Goal: Task Accomplishment & Management: Complete application form

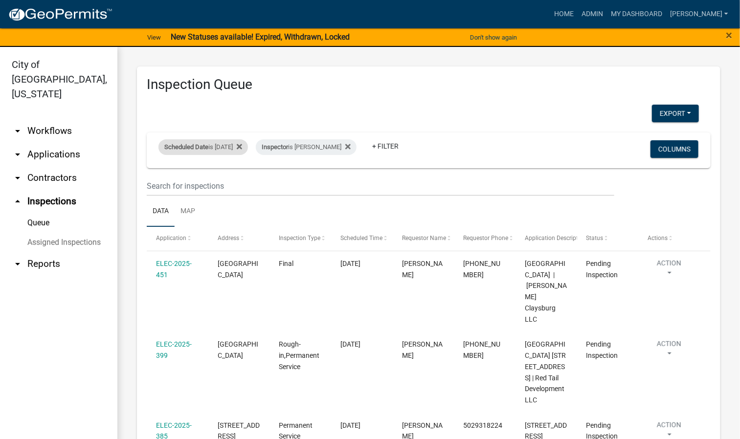
click at [243, 146] on div "Scheduled Date is [DATE]" at bounding box center [204, 147] width 90 height 16
click at [241, 183] on input "[DATE]" at bounding box center [212, 184] width 68 height 20
type input "[DATE]"
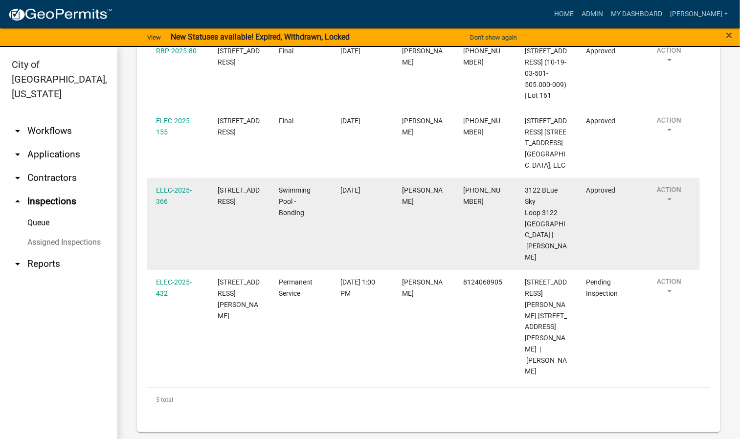
scroll to position [305, 0]
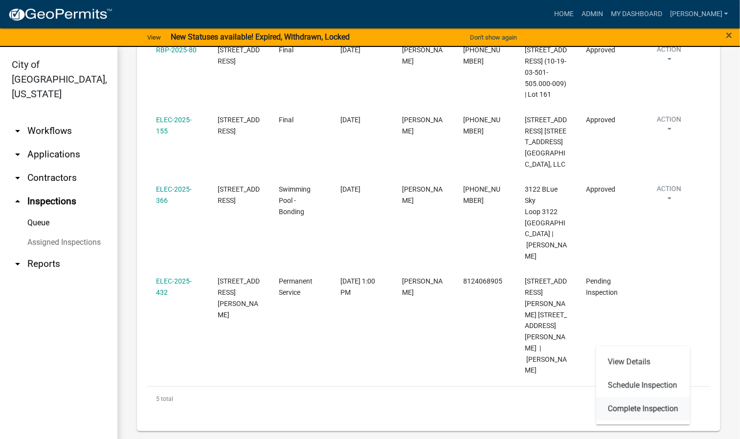
click at [630, 409] on link "Complete Inspection" at bounding box center [643, 409] width 94 height 23
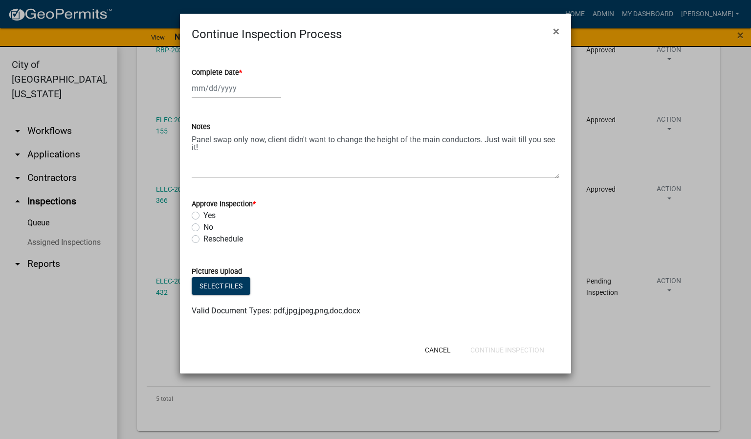
click at [242, 70] on span "*" at bounding box center [240, 72] width 3 height 8
click at [242, 78] on input "Complete Date *" at bounding box center [237, 88] width 90 height 20
select select "8"
select select "2025"
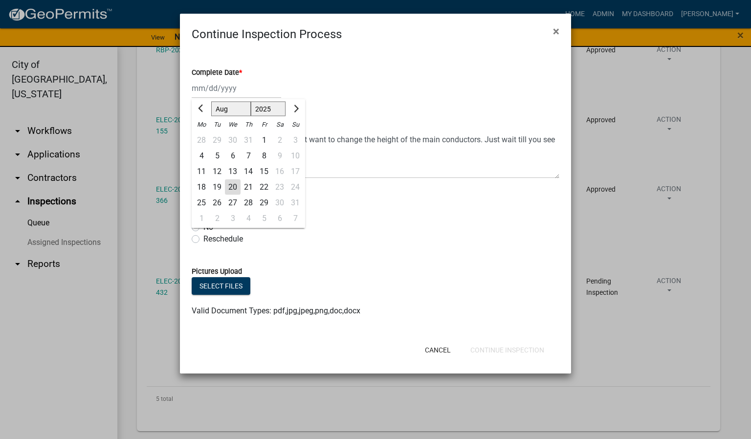
click at [235, 188] on div "20" at bounding box center [233, 188] width 16 height 16
type input "[DATE]"
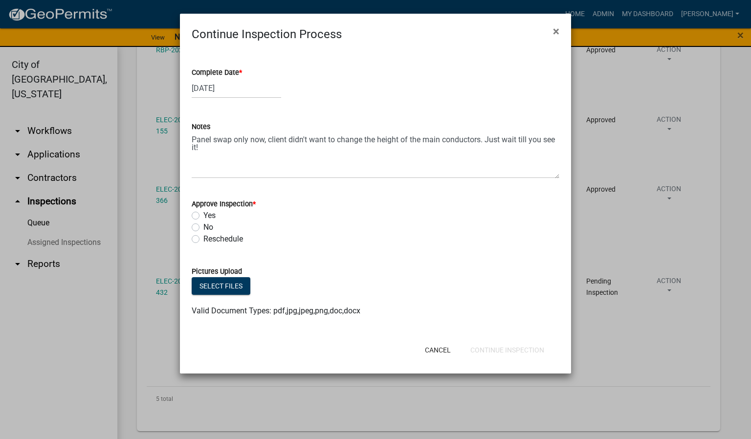
click at [204, 217] on label "Yes" at bounding box center [210, 216] width 12 height 12
click at [204, 216] on input "Yes" at bounding box center [207, 213] width 6 height 6
radio input "true"
click at [525, 350] on button "Continue Inspection" at bounding box center [508, 350] width 90 height 18
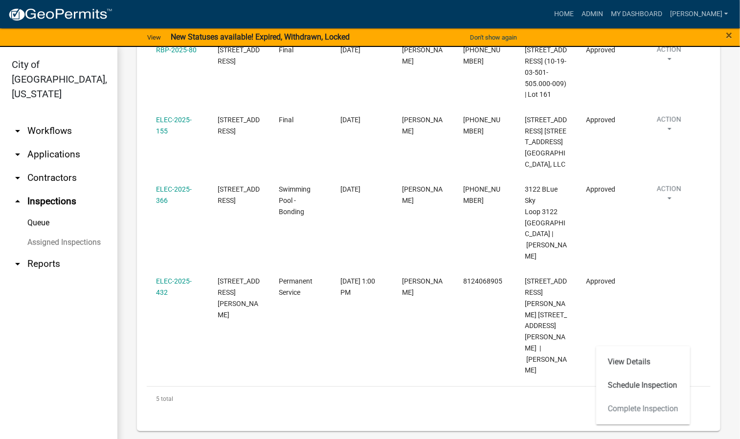
click at [629, 405] on div "View Details Schedule Inspection Complete Inspection" at bounding box center [643, 386] width 94 height 78
click at [632, 413] on div "View Details Schedule Inspection Complete Inspection" at bounding box center [643, 386] width 94 height 78
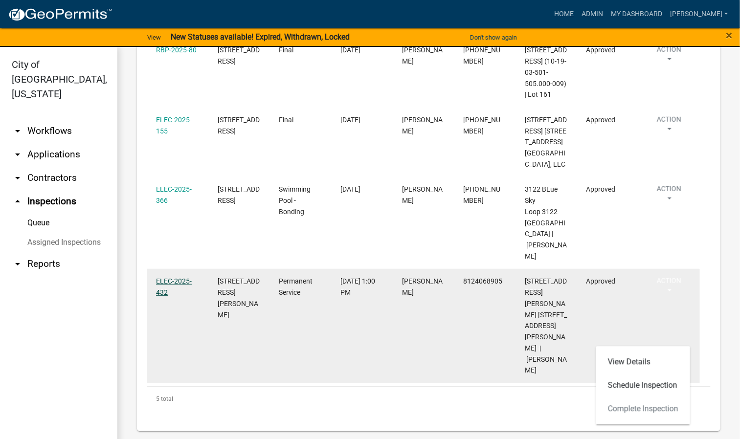
click at [178, 296] on link "ELEC-2025-432" at bounding box center [174, 286] width 36 height 19
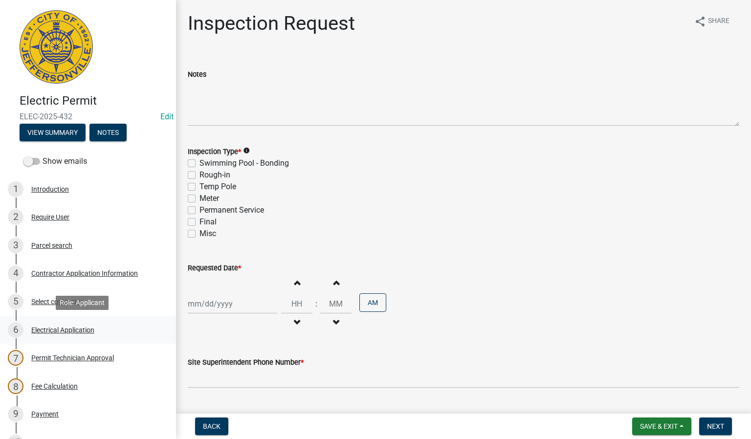
click at [70, 329] on div "Electrical Application" at bounding box center [62, 330] width 63 height 7
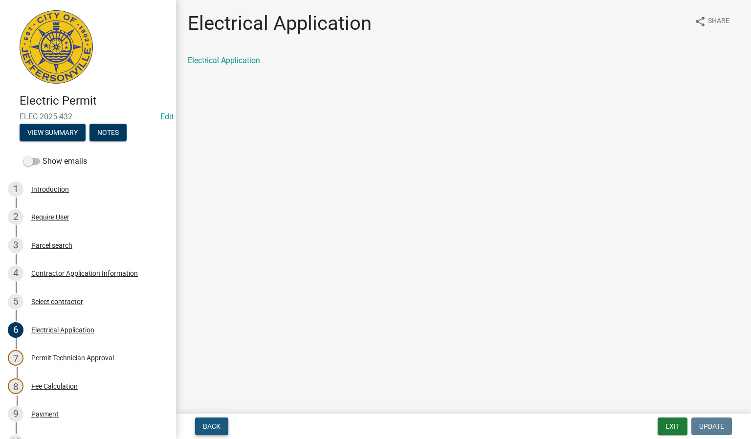
click at [212, 422] on button "Back" at bounding box center [211, 427] width 33 height 18
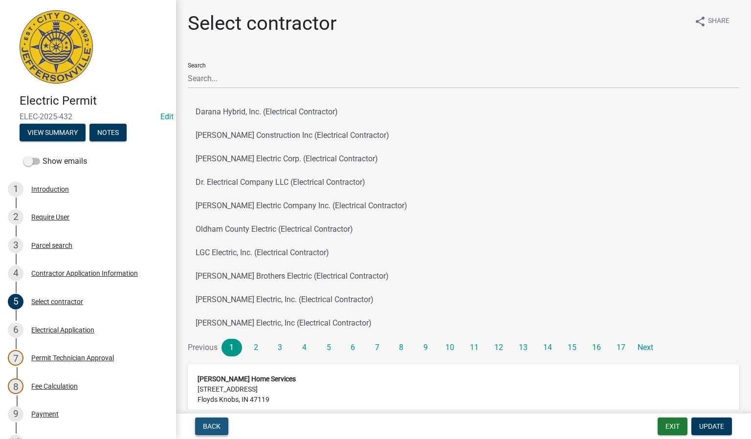
click at [212, 422] on button "Back" at bounding box center [211, 427] width 33 height 18
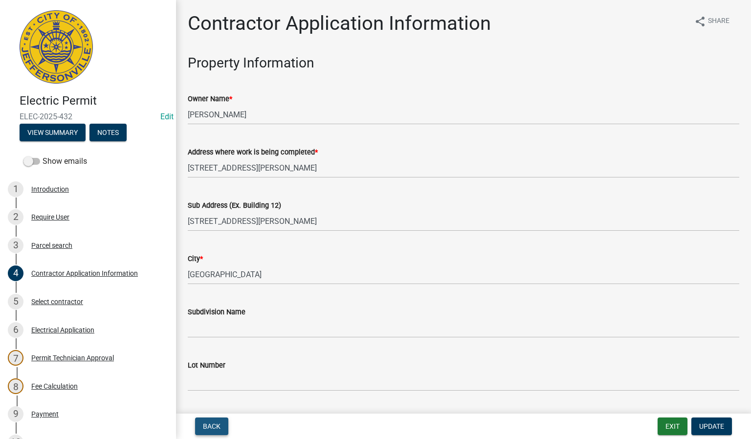
click at [212, 422] on button "Back" at bounding box center [211, 427] width 33 height 18
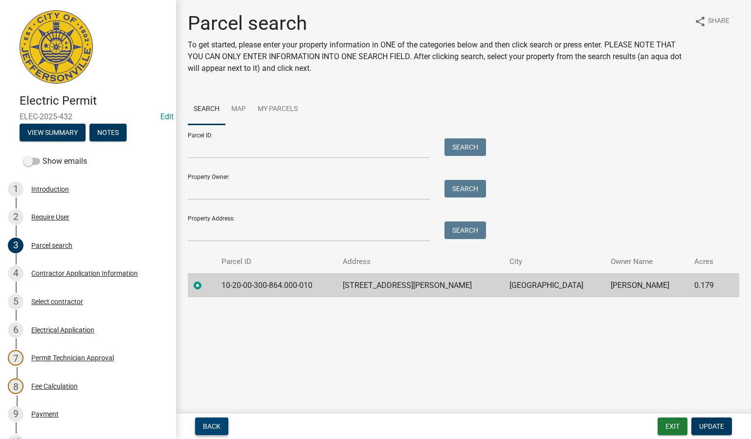
click at [212, 422] on button "Back" at bounding box center [211, 427] width 33 height 18
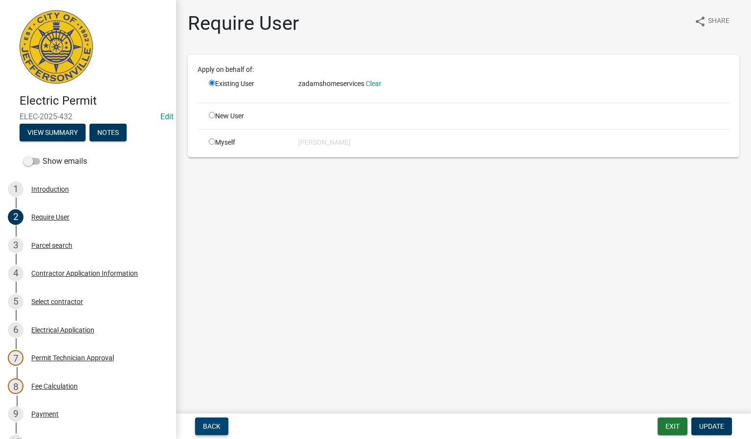
click at [212, 422] on button "Back" at bounding box center [211, 427] width 33 height 18
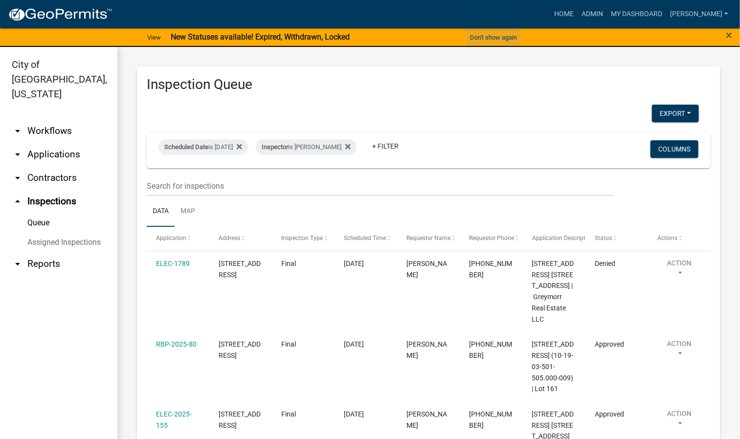
click at [481, 37] on button "Don't show again" at bounding box center [493, 37] width 55 height 16
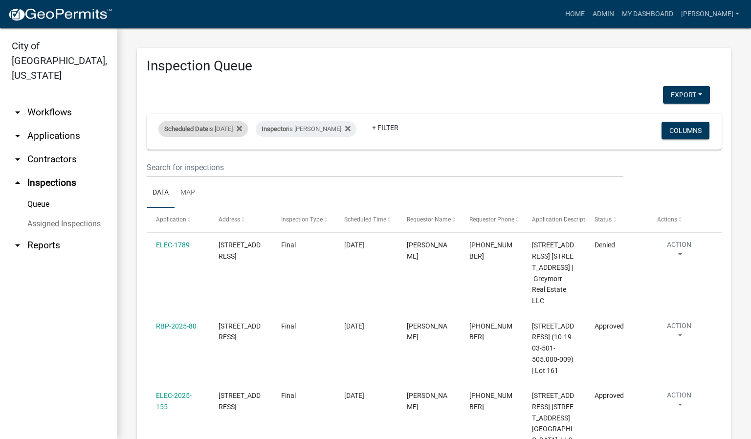
click at [245, 129] on div "Scheduled Date is [DATE]" at bounding box center [204, 129] width 90 height 16
click at [238, 166] on input "[DATE]" at bounding box center [212, 166] width 68 height 20
type input "[DATE]"
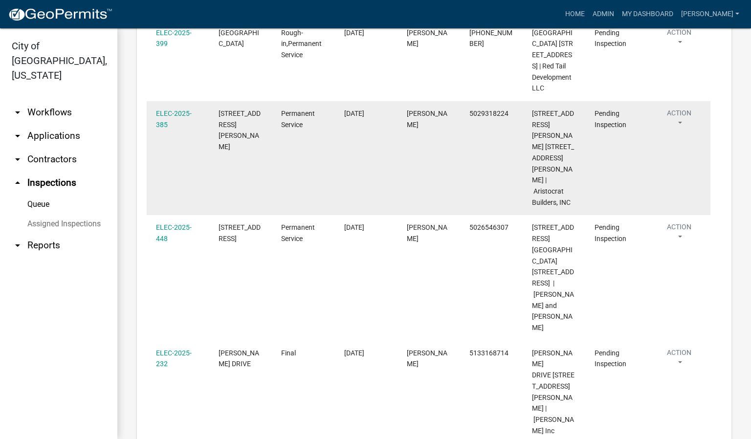
scroll to position [367, 0]
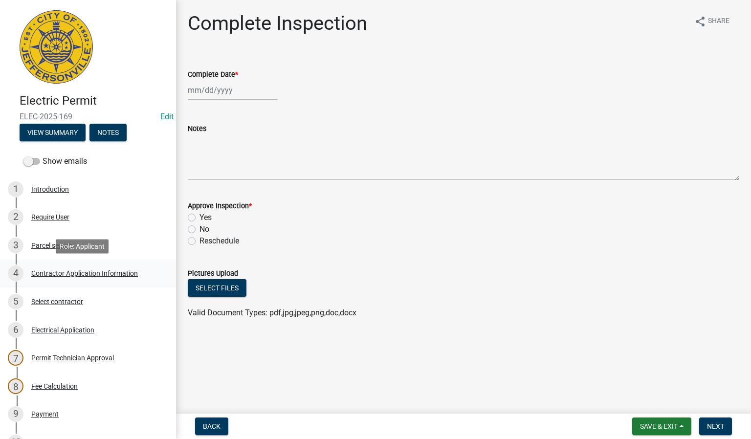
click at [51, 274] on div "Contractor Application Information" at bounding box center [84, 273] width 107 height 7
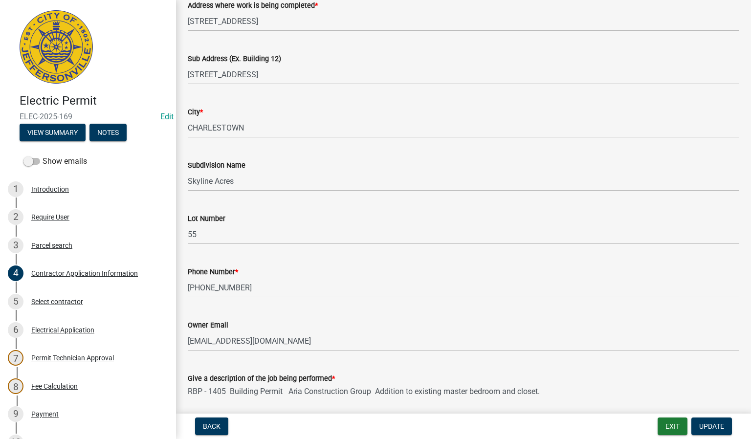
scroll to position [220, 0]
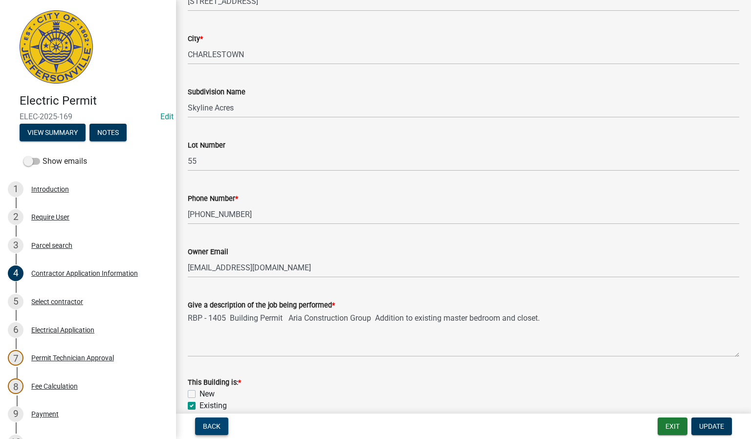
click at [211, 431] on button "Back" at bounding box center [211, 427] width 33 height 18
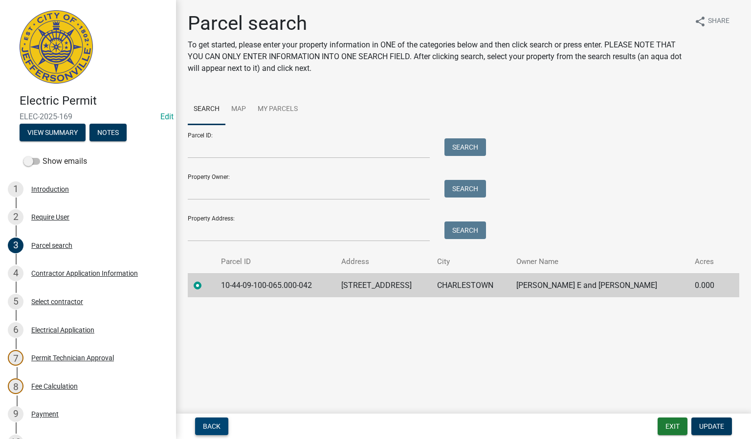
click at [211, 431] on button "Back" at bounding box center [211, 427] width 33 height 18
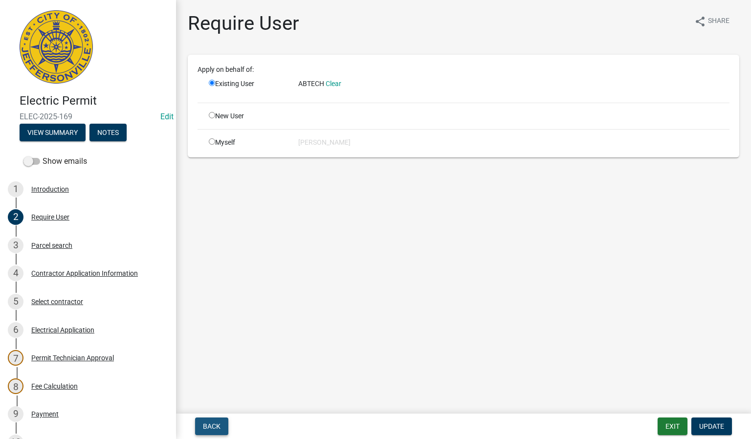
click at [211, 429] on span "Back" at bounding box center [212, 427] width 18 height 8
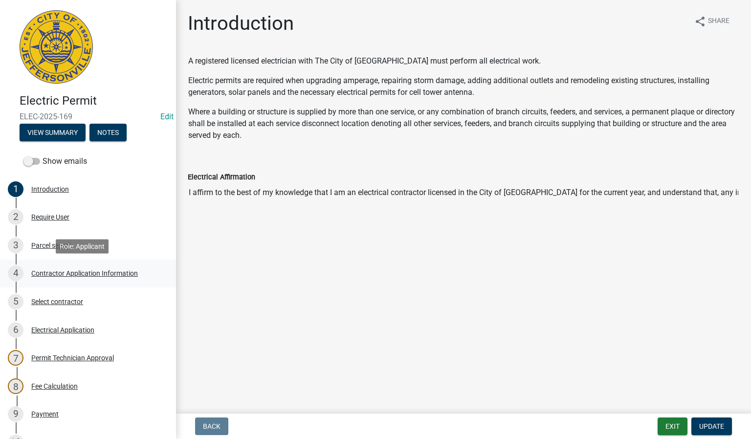
click at [59, 275] on div "Contractor Application Information" at bounding box center [84, 273] width 107 height 7
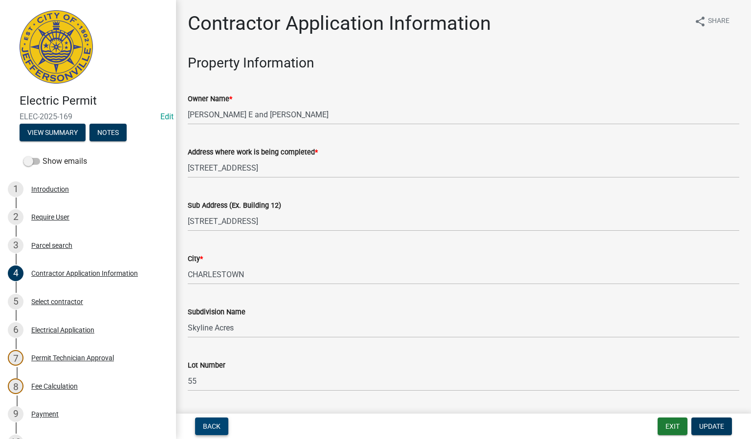
click at [216, 423] on span "Back" at bounding box center [212, 427] width 18 height 8
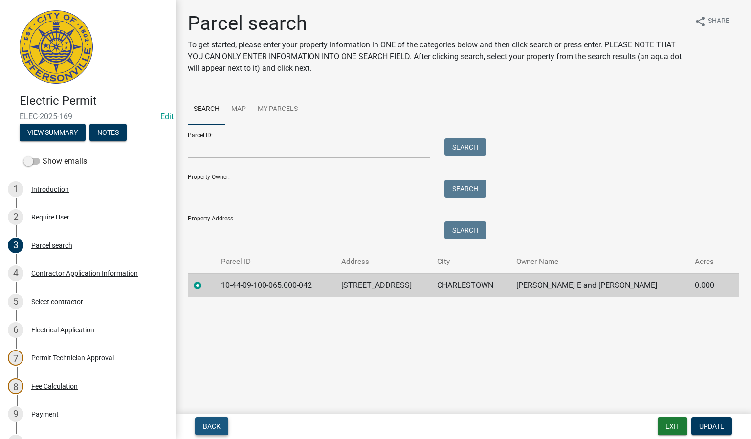
click at [215, 426] on span "Back" at bounding box center [212, 427] width 18 height 8
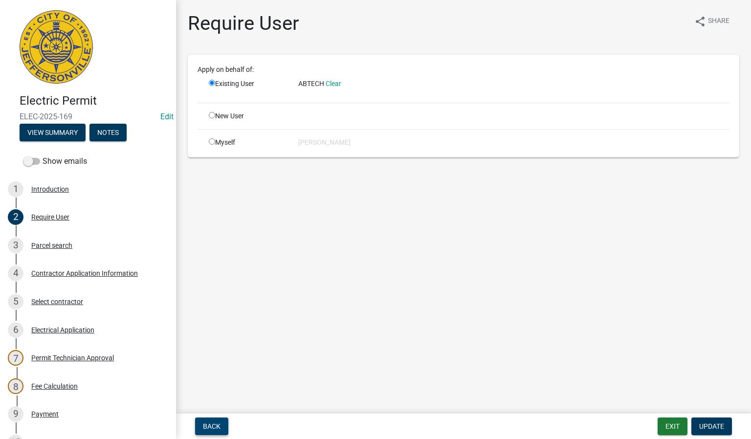
click at [215, 426] on span "Back" at bounding box center [212, 427] width 18 height 8
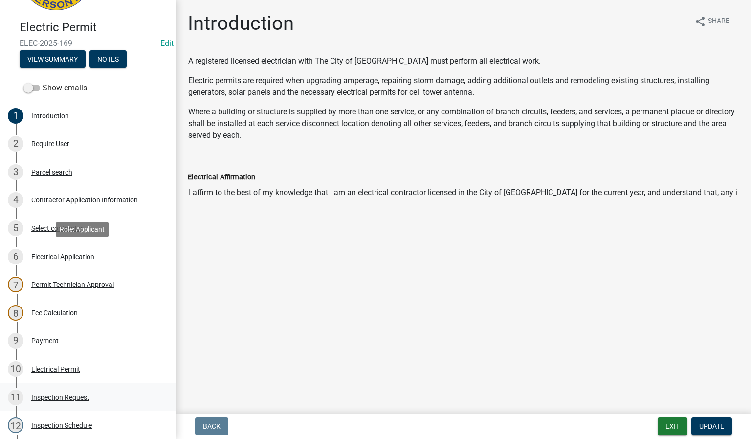
scroll to position [147, 0]
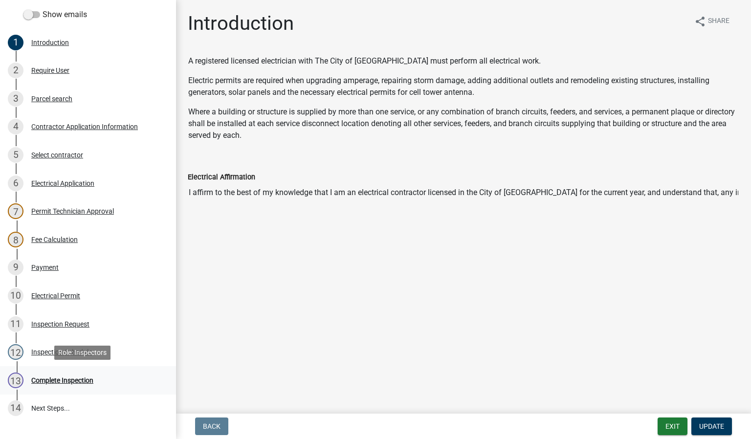
click at [61, 379] on div "Complete Inspection" at bounding box center [62, 380] width 62 height 7
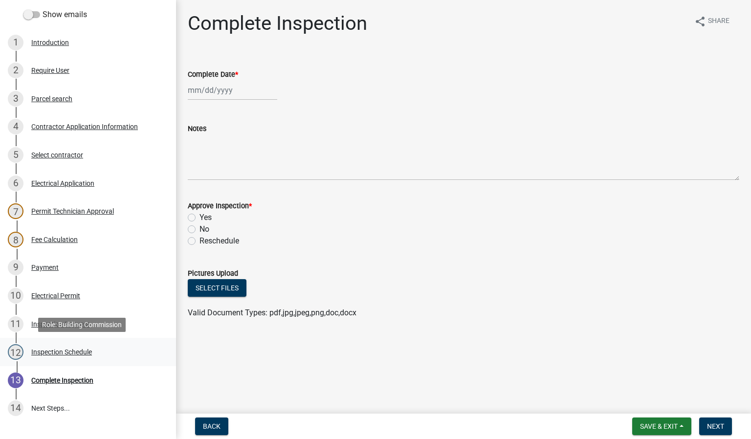
click at [57, 355] on div "Inspection Schedule" at bounding box center [61, 352] width 61 height 7
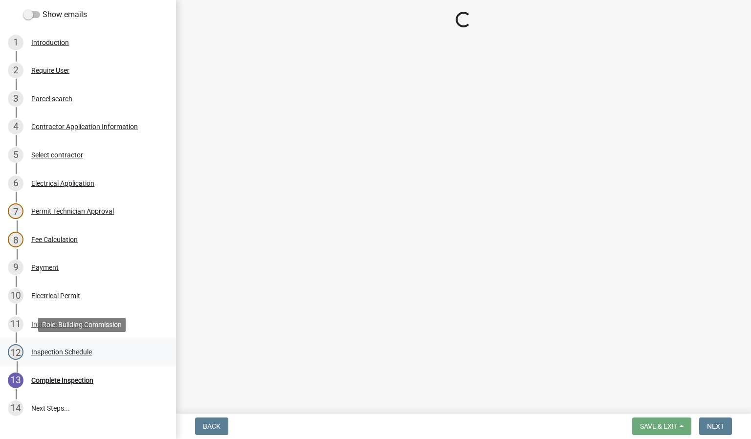
select select "36a8b8f0-2ef8-43e9-ae06-718f51af8d36"
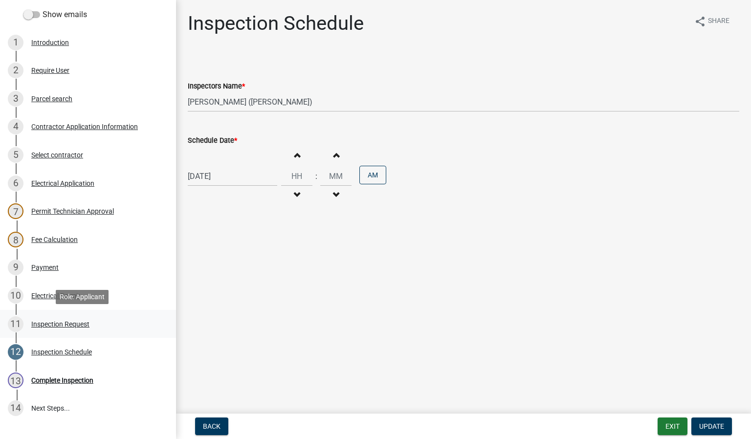
click at [62, 324] on div "Inspection Request" at bounding box center [60, 324] width 58 height 7
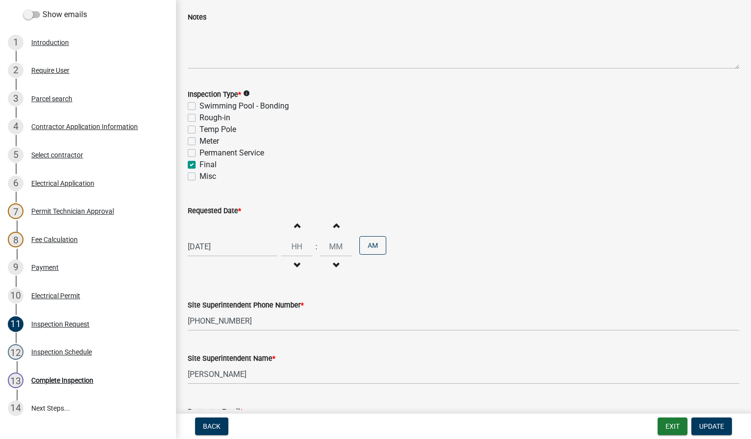
scroll to position [0, 0]
